Goal: Navigation & Orientation: Find specific page/section

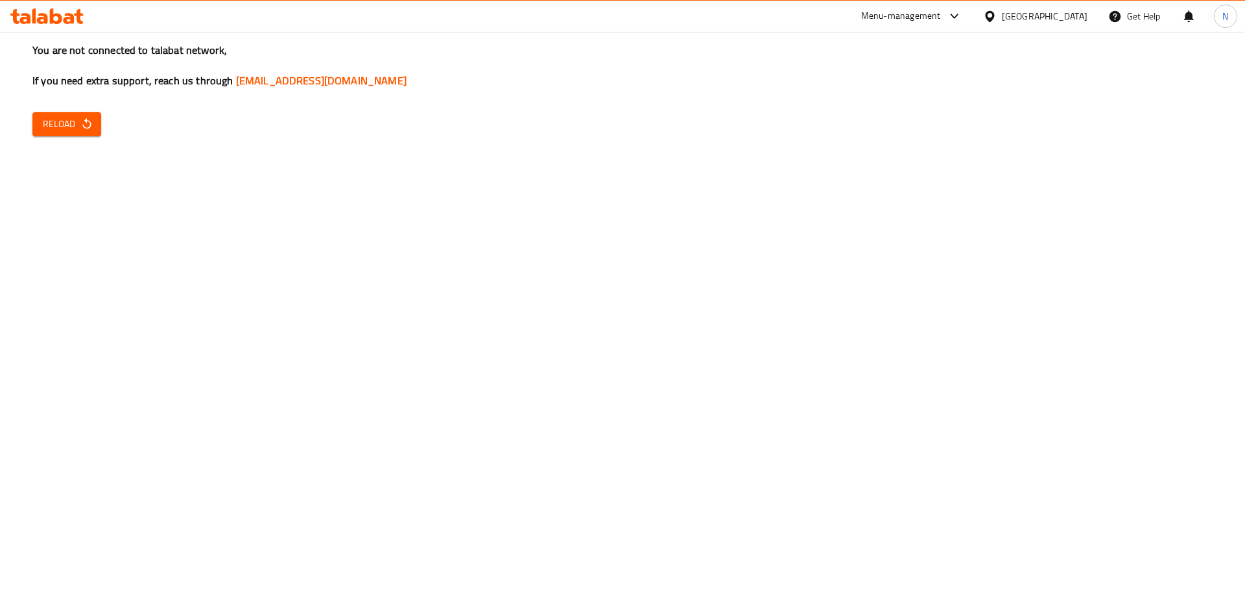
click at [64, 109] on div "You are not connected to talabat network, If you need extra support, reach us t…" at bounding box center [622, 295] width 1245 height 591
click at [62, 121] on span "Reload" at bounding box center [67, 124] width 48 height 16
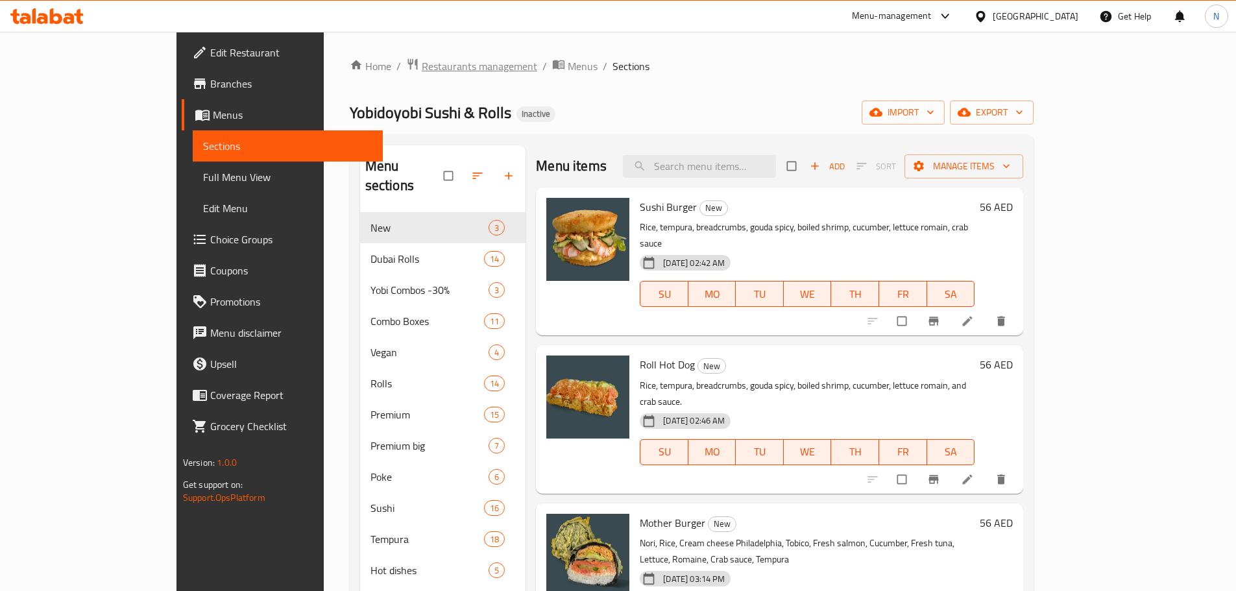
click at [422, 73] on span "Restaurants management" at bounding box center [479, 66] width 115 height 16
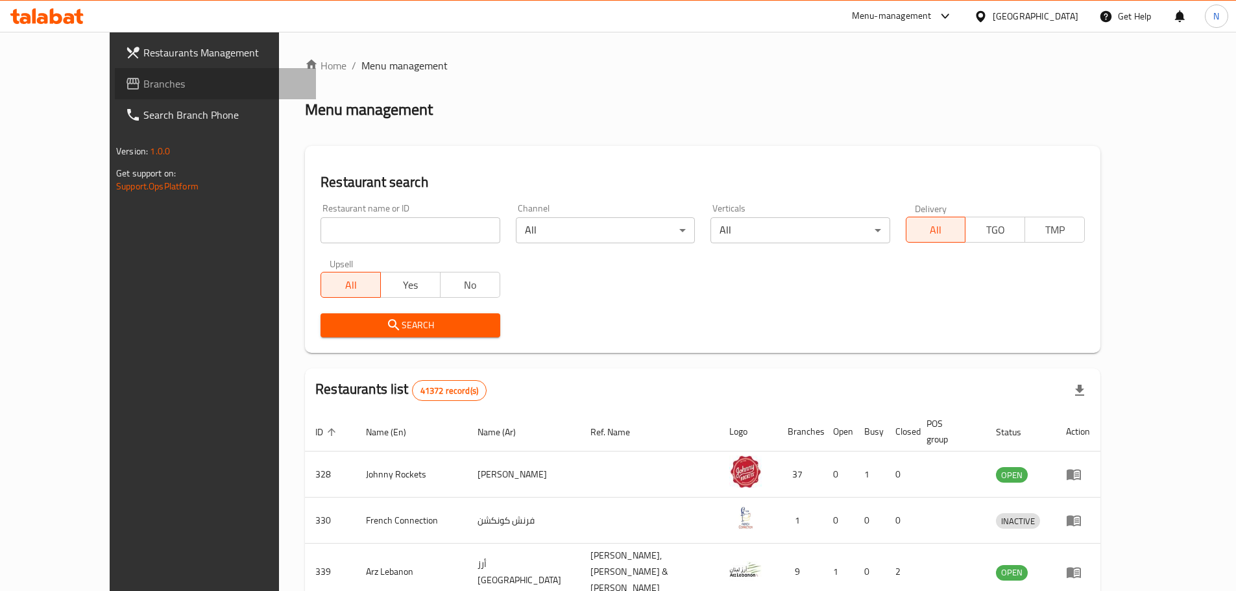
click at [143, 86] on span "Branches" at bounding box center [224, 84] width 162 height 16
